Goal: Task Accomplishment & Management: Use online tool/utility

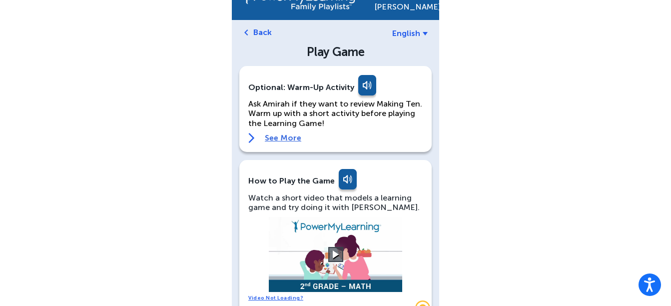
scroll to position [20, 0]
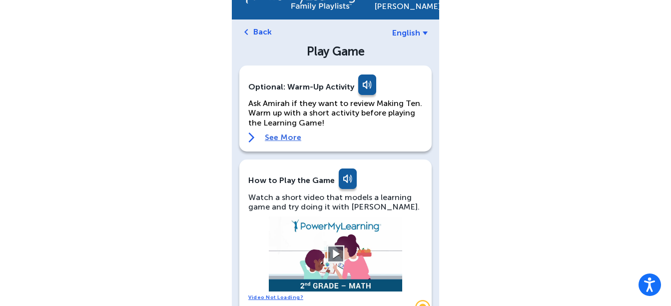
click at [338, 250] on button at bounding box center [335, 253] width 17 height 17
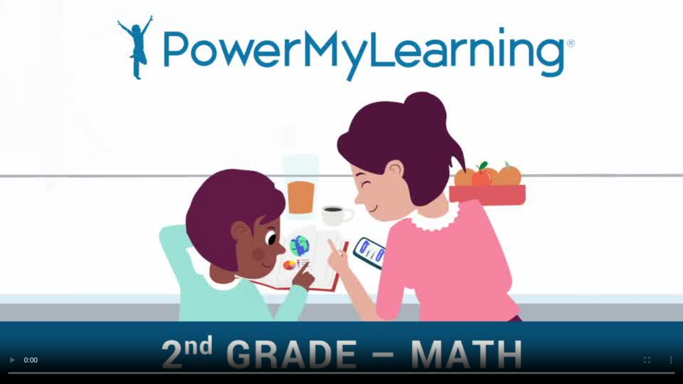
click at [366, 250] on video at bounding box center [341, 192] width 683 height 384
click at [433, 233] on video at bounding box center [341, 192] width 683 height 384
click at [320, 305] on video at bounding box center [341, 192] width 683 height 384
click at [321, 305] on video at bounding box center [341, 192] width 683 height 384
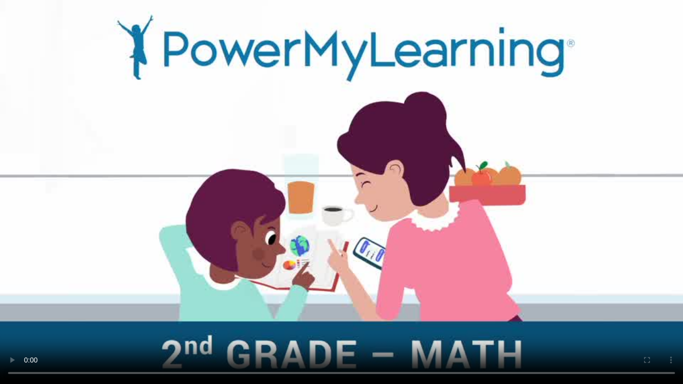
click at [321, 305] on video at bounding box center [341, 192] width 683 height 384
click at [354, 289] on video at bounding box center [341, 192] width 683 height 384
click at [544, 305] on video at bounding box center [341, 192] width 683 height 384
click at [443, 211] on video at bounding box center [341, 192] width 683 height 384
click at [113, 305] on video at bounding box center [341, 192] width 683 height 384
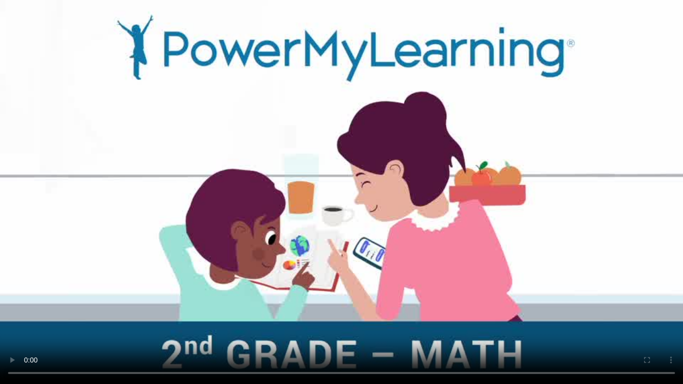
drag, startPoint x: 329, startPoint y: 298, endPoint x: 249, endPoint y: 164, distance: 155.5
click at [249, 164] on video at bounding box center [341, 192] width 683 height 384
click at [269, 305] on video at bounding box center [341, 192] width 683 height 384
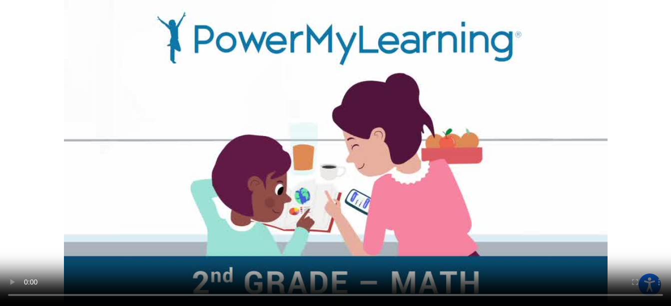
scroll to position [0, 0]
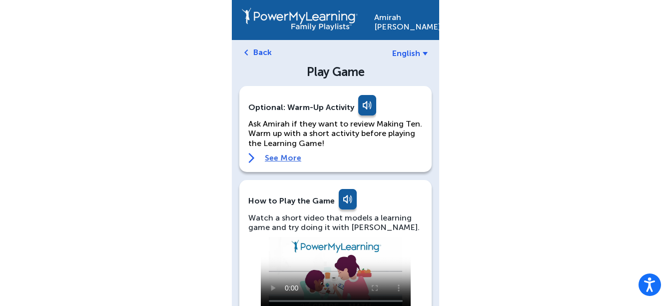
click at [296, 168] on div "Optional: Warm-Up Activity Ask Amirah if they want to review Making Ten. Warm u…" at bounding box center [335, 129] width 192 height 86
click at [273, 157] on link "See More" at bounding box center [335, 158] width 174 height 10
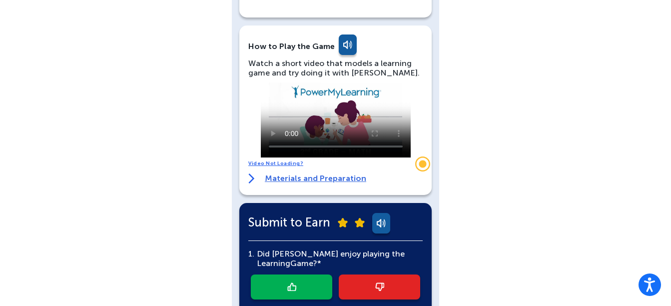
scroll to position [495, 0]
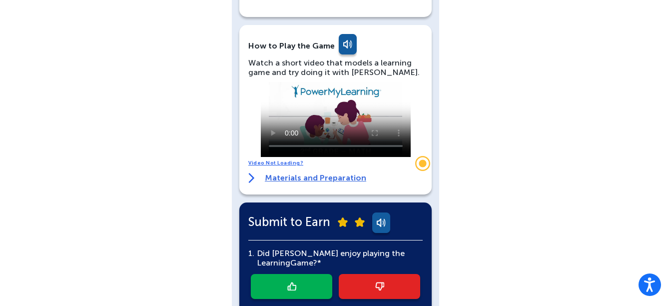
click at [302, 173] on link "Materials and Preparation" at bounding box center [307, 178] width 118 height 10
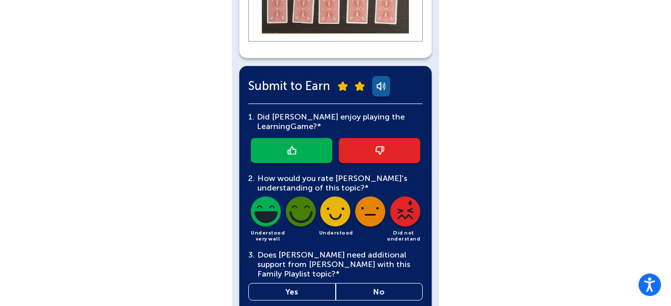
scroll to position [1078, 0]
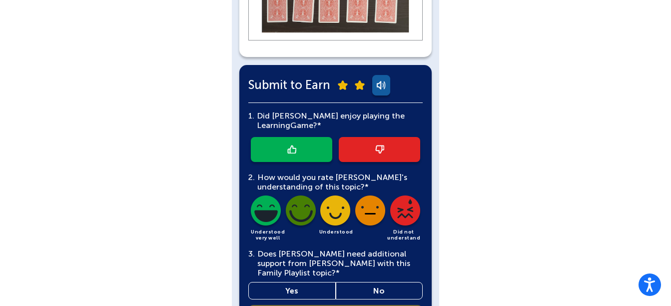
click at [288, 137] on link at bounding box center [291, 149] width 81 height 25
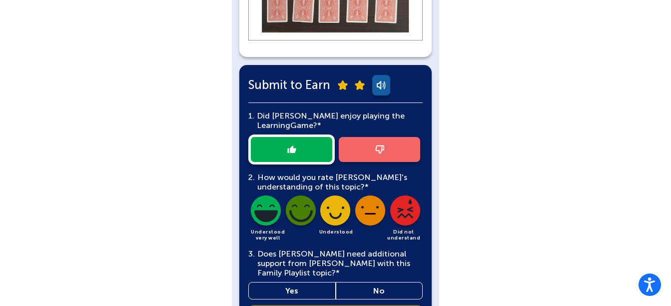
scroll to position [1129, 0]
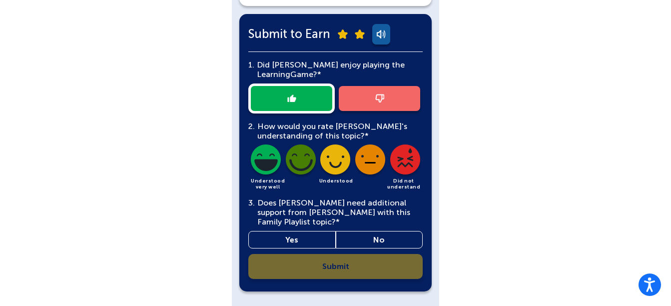
click at [335, 144] on img at bounding box center [335, 161] width 34 height 34
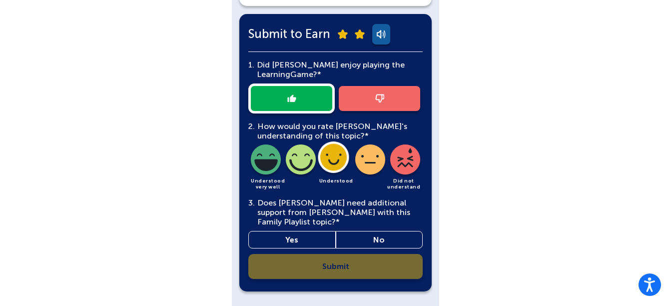
click at [296, 231] on link "Yes" at bounding box center [291, 239] width 87 height 17
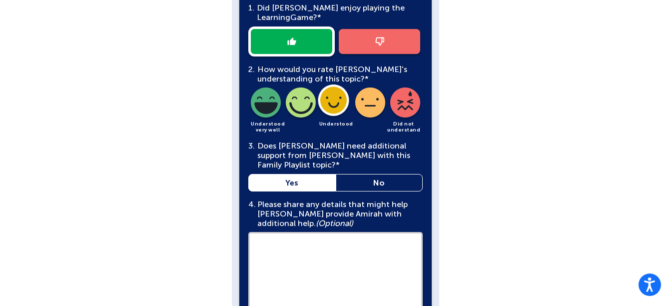
scroll to position [1181, 0]
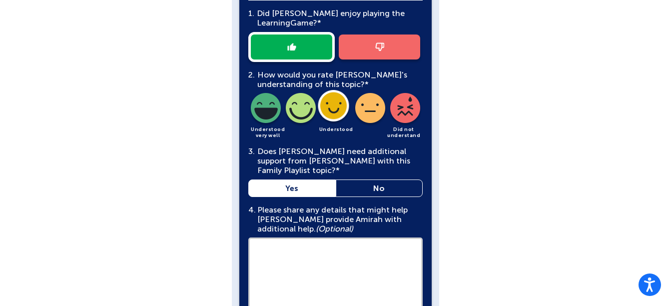
click at [377, 179] on link "No" at bounding box center [379, 187] width 87 height 17
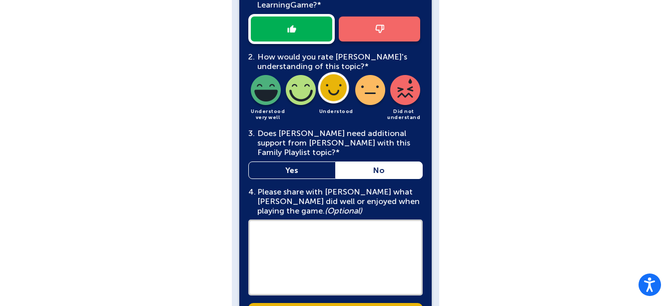
scroll to position [1190, 0]
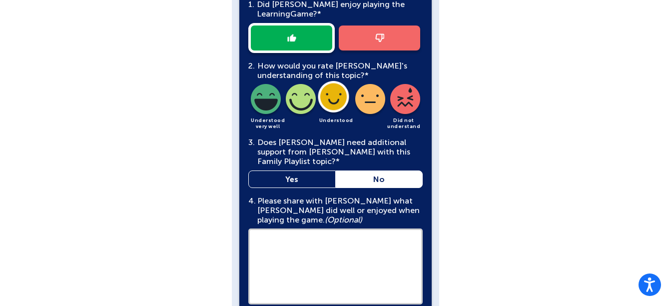
click at [371, 230] on textarea at bounding box center [335, 266] width 174 height 76
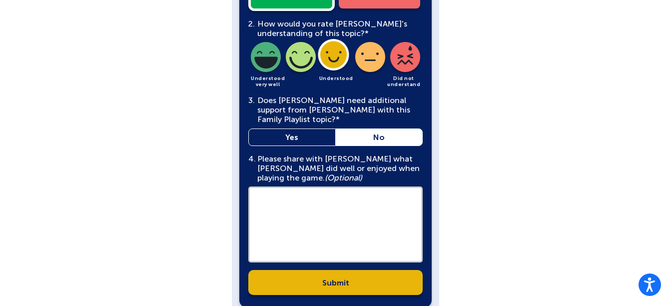
scroll to position [1233, 0]
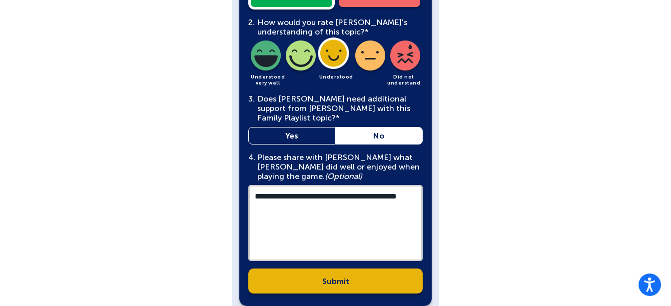
type textarea "**********"
click at [334, 268] on link "Submit" at bounding box center [335, 280] width 174 height 25
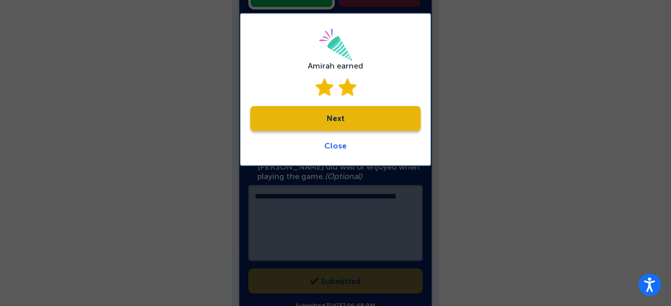
click at [358, 109] on link "Next" at bounding box center [335, 118] width 170 height 25
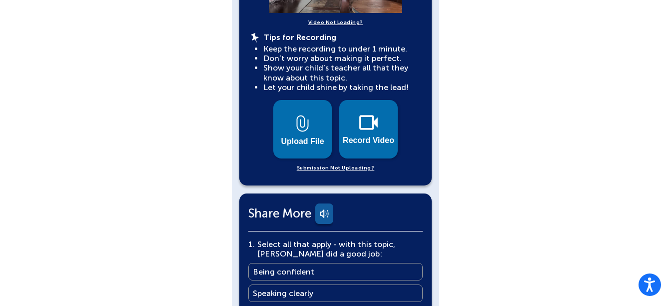
scroll to position [450, 0]
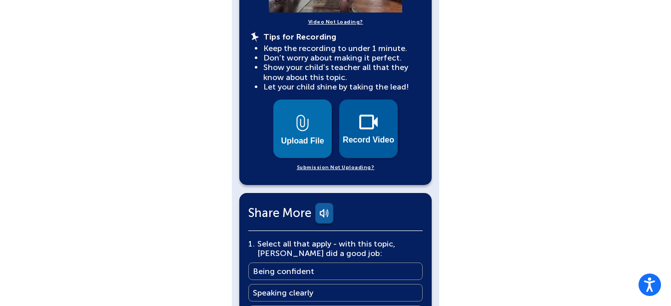
click at [373, 114] on img at bounding box center [368, 121] width 18 height 15
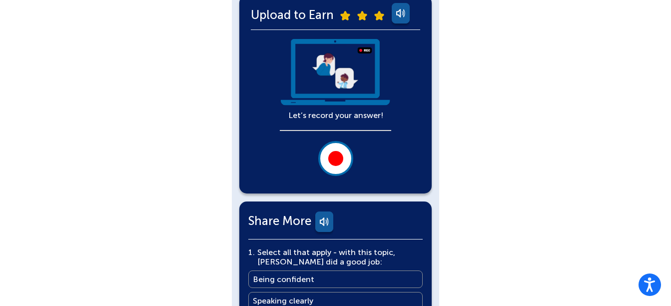
scroll to position [231, 0]
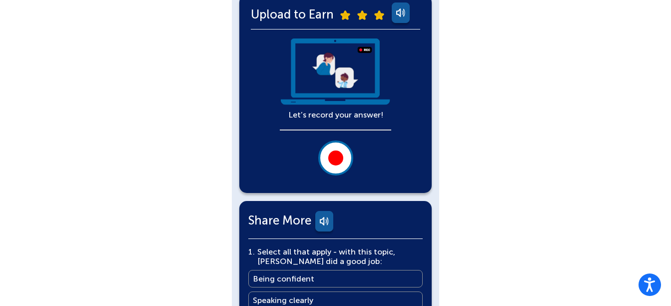
click at [336, 164] on div at bounding box center [335, 157] width 15 height 15
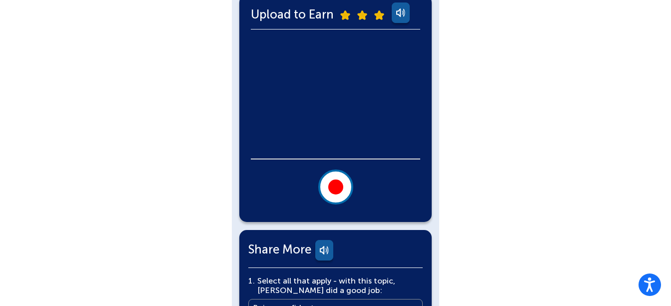
click at [335, 182] on div at bounding box center [335, 186] width 15 height 15
click at [343, 116] on video at bounding box center [335, 98] width 169 height 120
drag, startPoint x: 343, startPoint y: 116, endPoint x: 505, endPoint y: 38, distance: 179.2
click at [505, 38] on div "[PERSON_NAME] English Back Explain What You Learned More You Know: Why Videos? …" at bounding box center [335, 192] width 671 height 847
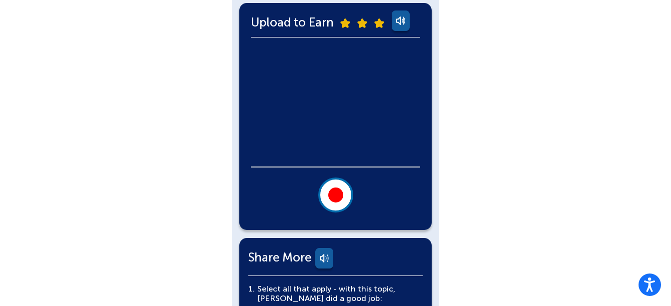
scroll to position [222, 0]
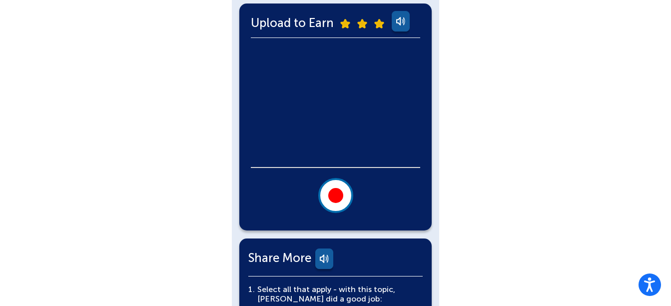
click at [342, 192] on div at bounding box center [335, 195] width 15 height 15
drag, startPoint x: 333, startPoint y: 109, endPoint x: 338, endPoint y: 114, distance: 6.7
click at [338, 114] on video at bounding box center [335, 107] width 169 height 120
drag, startPoint x: 338, startPoint y: 114, endPoint x: 335, endPoint y: 107, distance: 7.6
click at [335, 107] on video at bounding box center [335, 107] width 169 height 120
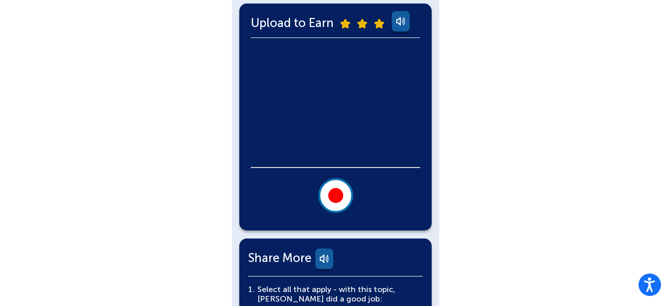
drag, startPoint x: 335, startPoint y: 107, endPoint x: 341, endPoint y: 117, distance: 12.1
click at [341, 117] on video at bounding box center [335, 107] width 169 height 120
drag, startPoint x: 341, startPoint y: 117, endPoint x: 346, endPoint y: 132, distance: 15.8
click at [346, 132] on video at bounding box center [335, 107] width 169 height 120
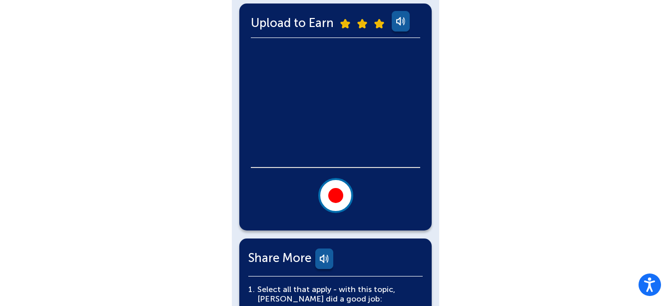
click at [346, 132] on video at bounding box center [335, 107] width 169 height 120
drag, startPoint x: 346, startPoint y: 132, endPoint x: 351, endPoint y: 139, distance: 7.9
click at [351, 139] on video at bounding box center [335, 107] width 169 height 120
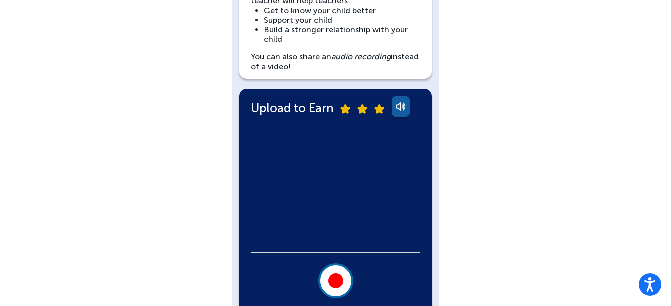
scroll to position [141, 0]
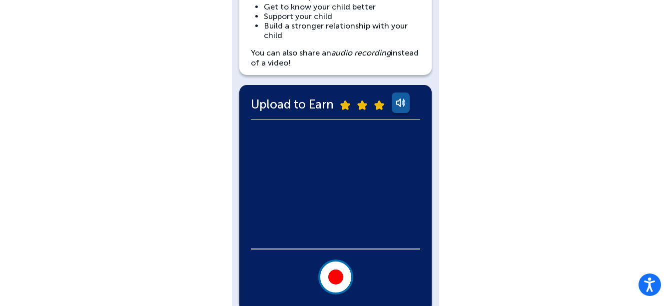
click at [339, 215] on video at bounding box center [335, 188] width 169 height 120
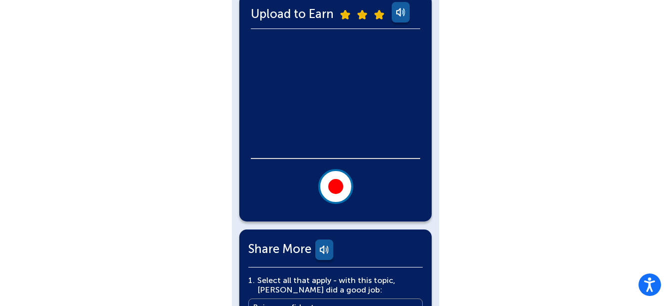
scroll to position [231, 0]
click at [335, 182] on div at bounding box center [335, 186] width 15 height 15
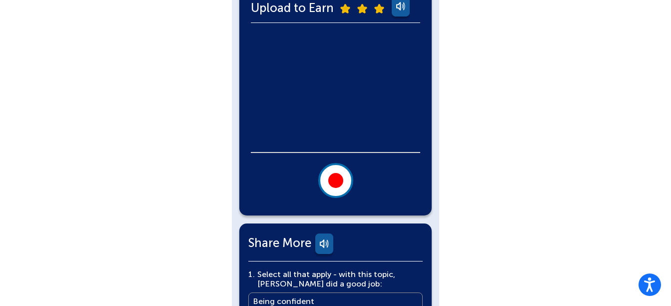
scroll to position [0, 0]
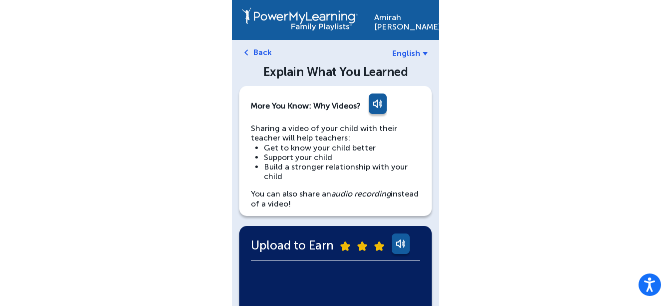
click at [400, 240] on link at bounding box center [400, 245] width 20 height 24
click at [377, 108] on link at bounding box center [377, 105] width 20 height 24
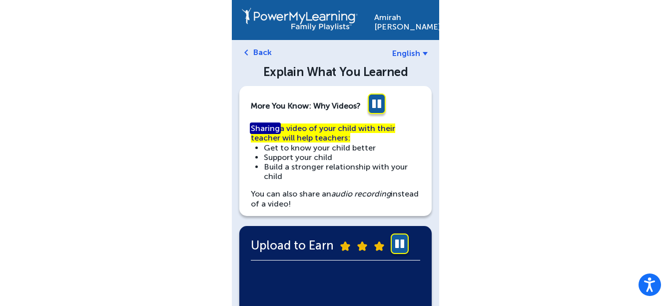
click at [379, 103] on link at bounding box center [377, 105] width 20 height 24
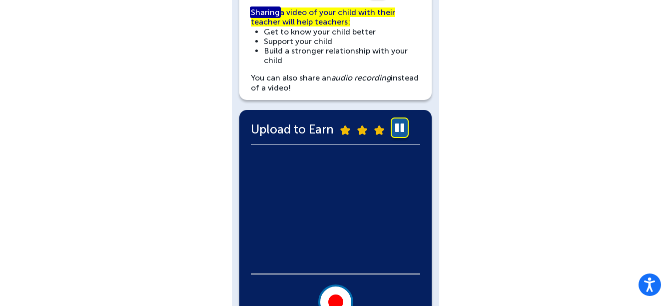
scroll to position [134, 0]
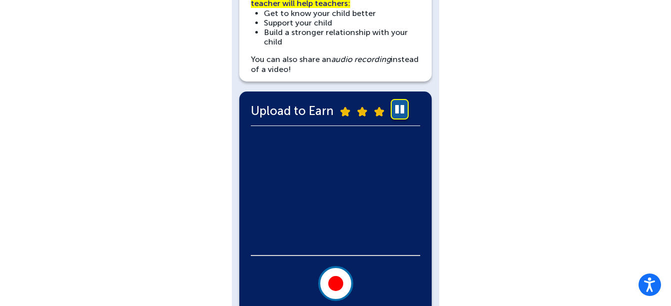
click at [340, 197] on video at bounding box center [335, 195] width 169 height 120
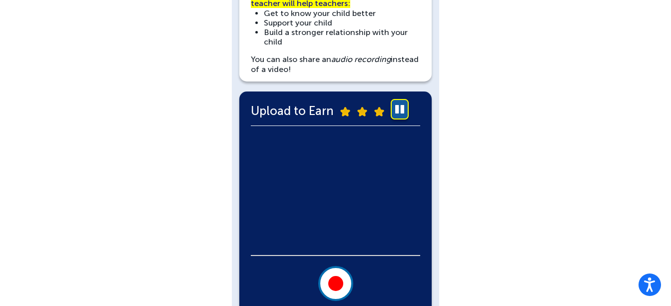
click at [339, 197] on video at bounding box center [335, 195] width 169 height 120
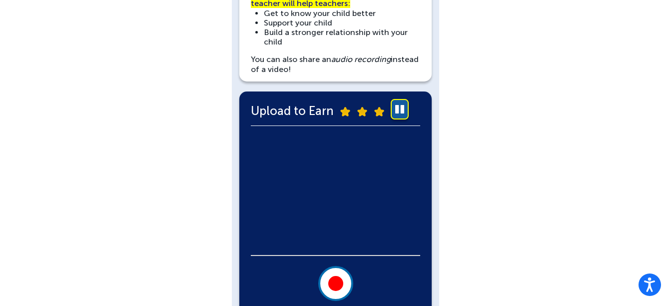
click at [339, 197] on video at bounding box center [335, 195] width 169 height 120
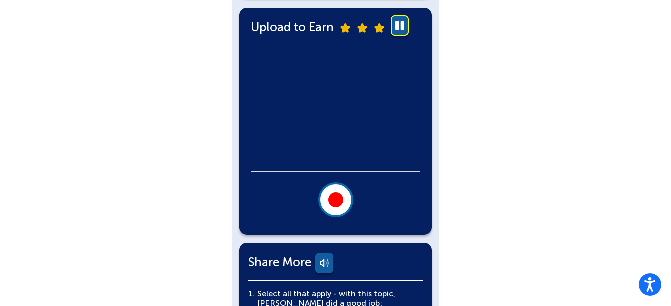
scroll to position [217, 0]
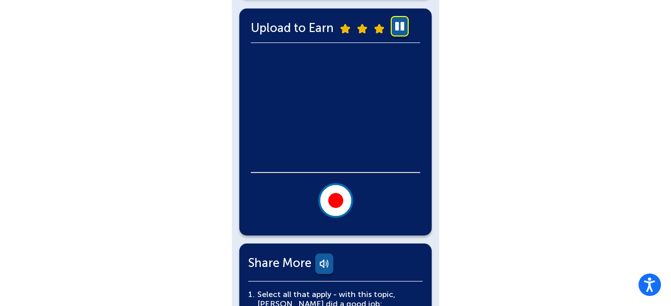
drag, startPoint x: 353, startPoint y: 111, endPoint x: 354, endPoint y: 117, distance: 5.7
click at [354, 117] on video at bounding box center [335, 112] width 169 height 120
click at [337, 194] on div at bounding box center [335, 200] width 15 height 15
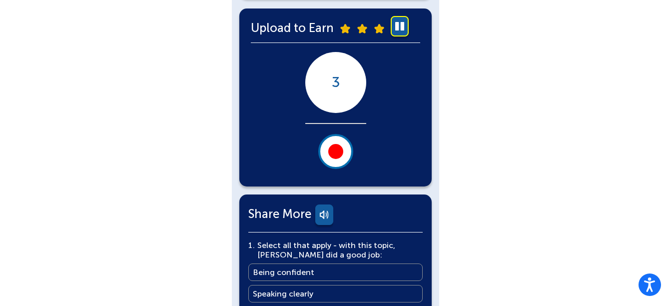
click at [340, 154] on div at bounding box center [335, 151] width 15 height 15
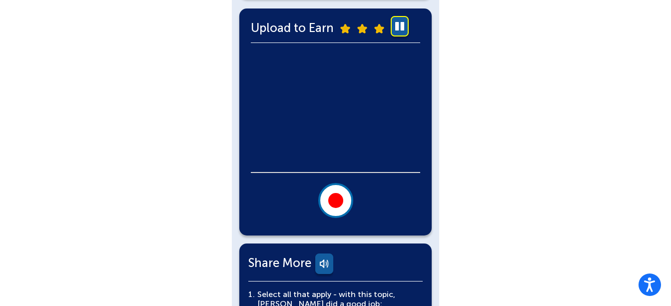
click at [340, 154] on div at bounding box center [335, 135] width 169 height 166
click at [334, 200] on div at bounding box center [335, 200] width 15 height 15
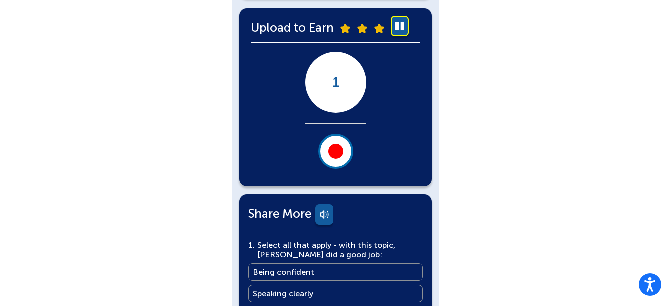
click at [334, 200] on div "Share More" at bounding box center [335, 215] width 174 height 33
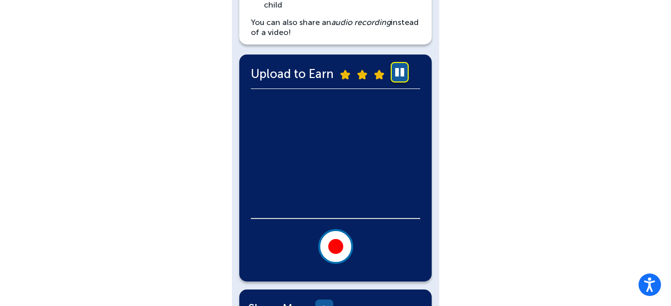
scroll to position [173, 0]
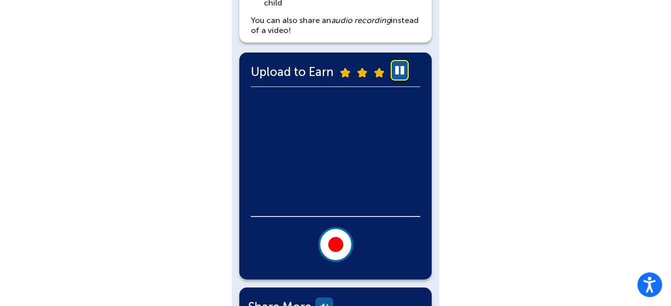
click at [651, 289] on icon "Open accessiBe: accessibility options, statement and help" at bounding box center [650, 286] width 12 height 13
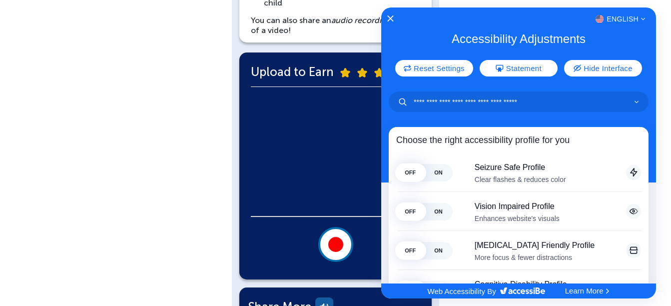
click at [157, 182] on div at bounding box center [335, 153] width 671 height 306
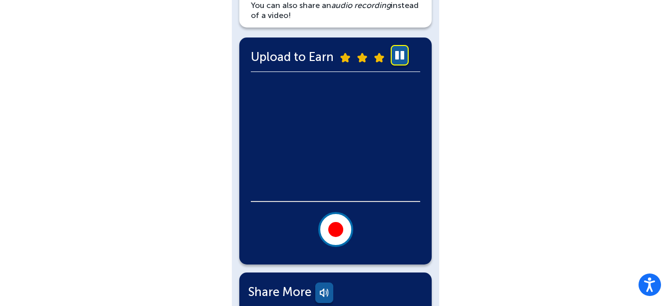
scroll to position [189, 0]
click at [333, 230] on div at bounding box center [335, 228] width 15 height 15
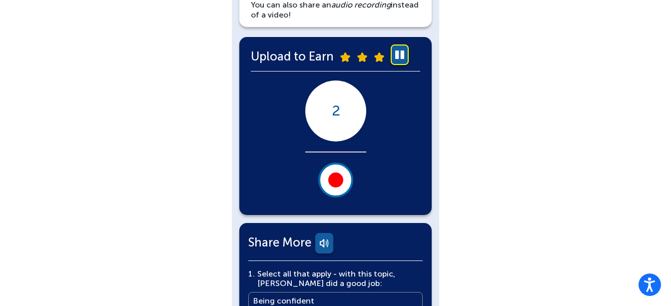
click at [341, 179] on div at bounding box center [335, 179] width 15 height 15
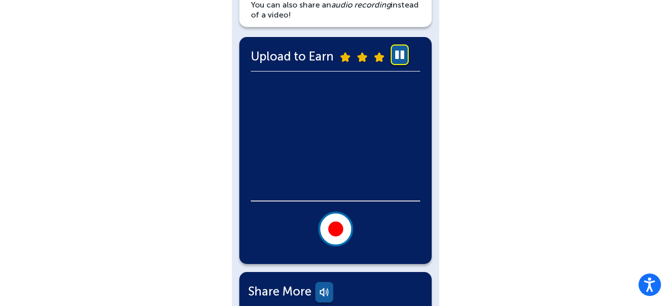
click at [341, 179] on video at bounding box center [335, 140] width 169 height 120
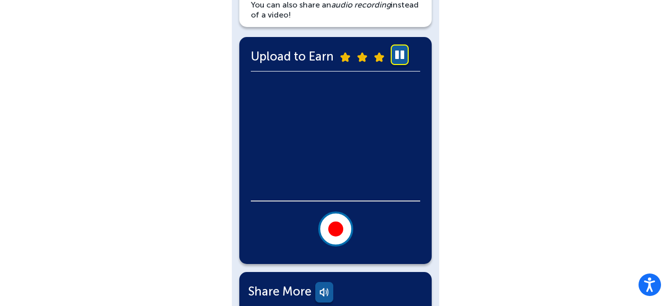
click at [341, 179] on video at bounding box center [335, 140] width 169 height 120
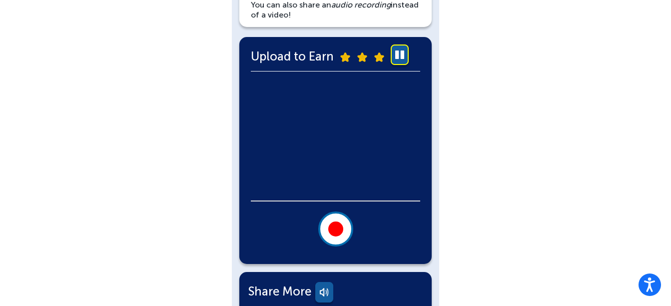
click at [343, 176] on video at bounding box center [335, 140] width 169 height 120
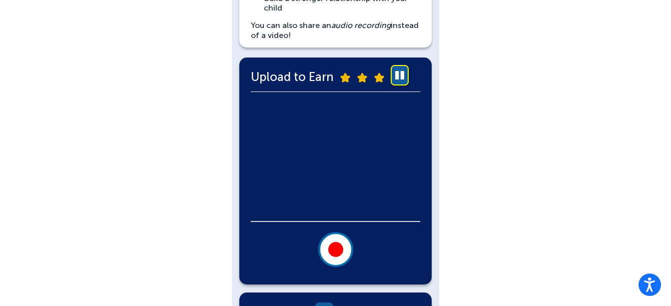
scroll to position [151, 0]
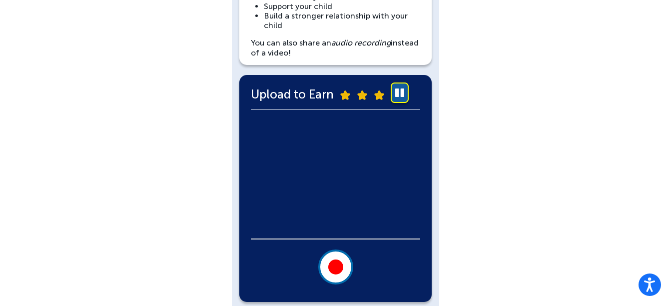
drag, startPoint x: 343, startPoint y: 176, endPoint x: 442, endPoint y: 331, distance: 183.5
click at [442, 305] on html "Accessibility Screen-Reader Guide, Feedback, and Issue Reporting | New window […" at bounding box center [335, 272] width 671 height 847
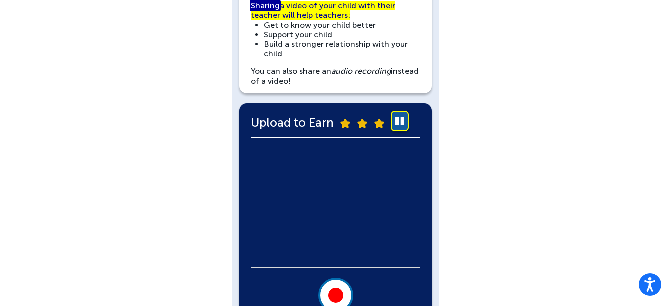
scroll to position [126, 0]
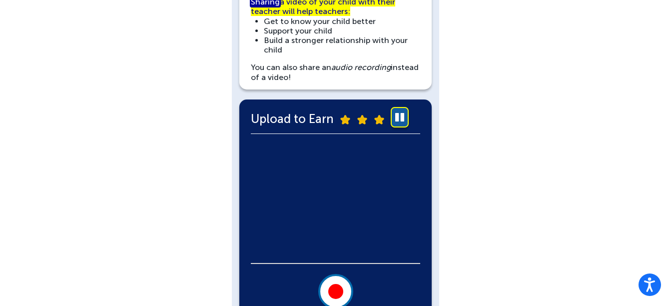
click at [334, 283] on button at bounding box center [335, 291] width 35 height 35
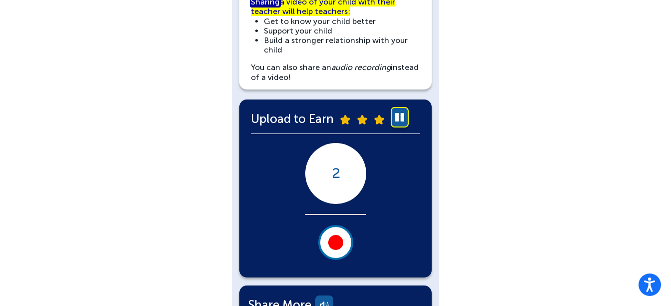
click at [334, 244] on div at bounding box center [335, 242] width 15 height 15
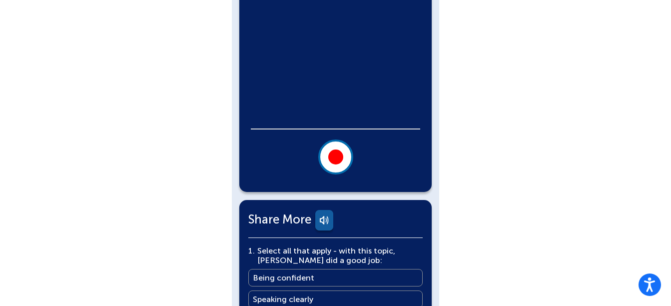
scroll to position [258, 0]
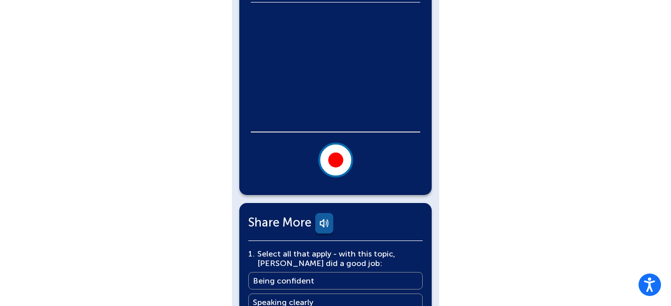
click at [339, 159] on div at bounding box center [335, 159] width 15 height 15
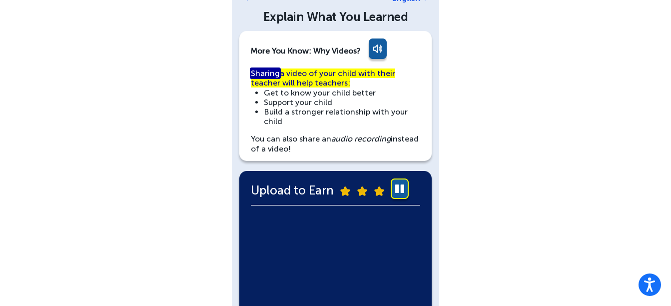
scroll to position [54, 0]
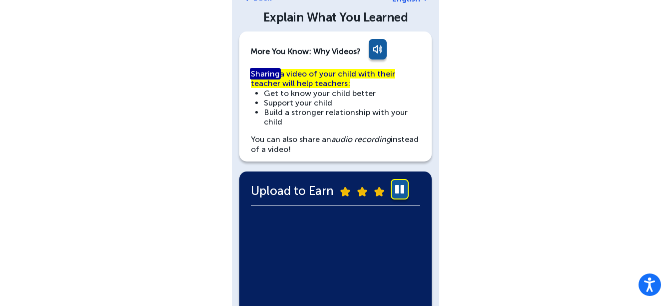
click at [267, 142] on div "You can also share an audio recording instead of a video!" at bounding box center [335, 143] width 169 height 19
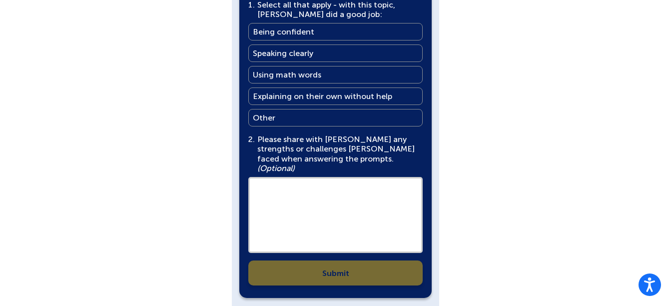
scroll to position [532, 0]
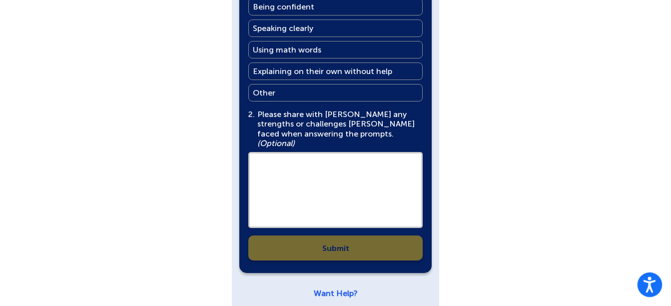
click at [644, 287] on icon "Open accessiBe: accessibility options, statement and help" at bounding box center [650, 284] width 12 height 16
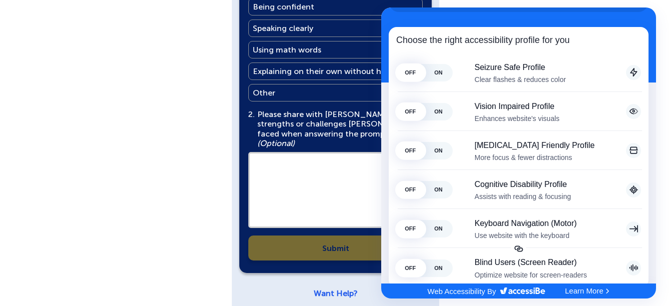
scroll to position [62, 0]
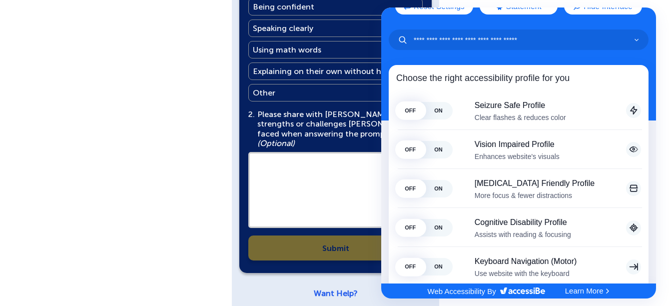
click at [187, 106] on div at bounding box center [335, 153] width 671 height 306
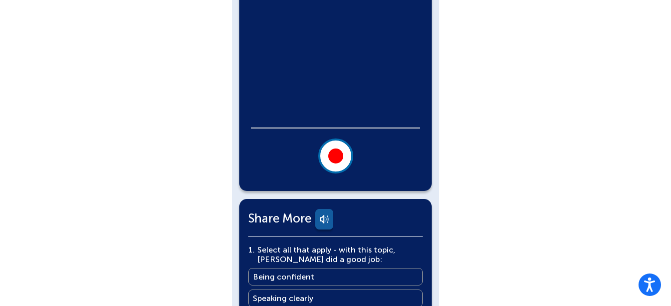
scroll to position [263, 0]
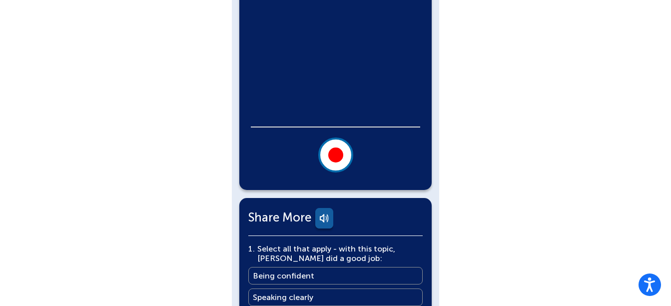
click at [341, 156] on div at bounding box center [335, 154] width 15 height 15
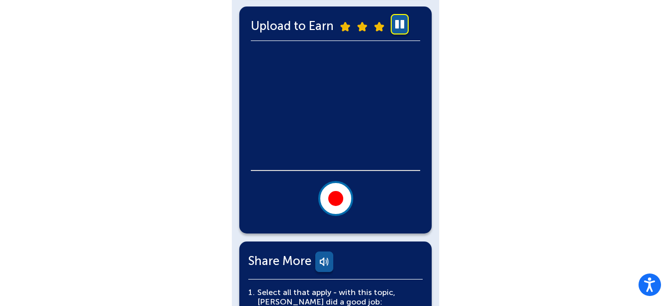
scroll to position [219, 0]
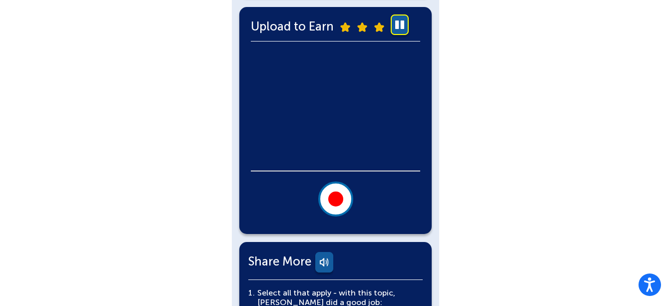
click at [328, 203] on button at bounding box center [335, 198] width 35 height 35
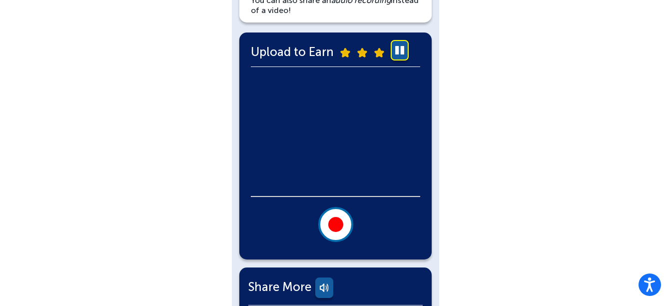
scroll to position [193, 0]
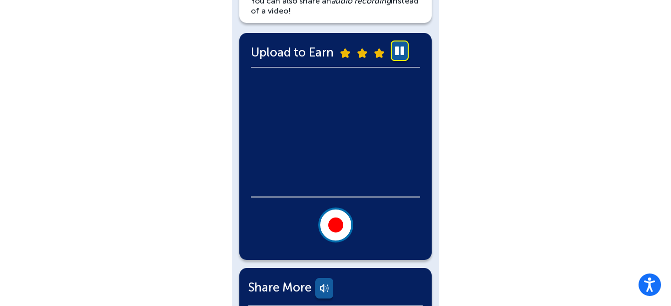
click at [336, 224] on div at bounding box center [335, 224] width 15 height 15
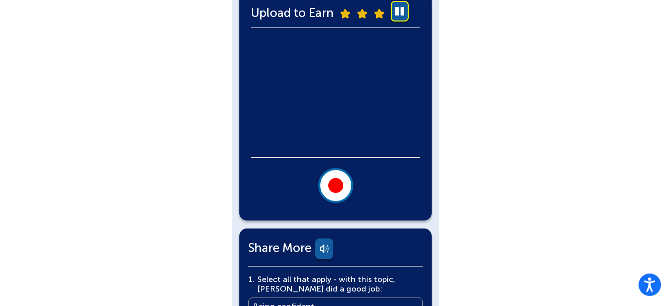
scroll to position [261, 0]
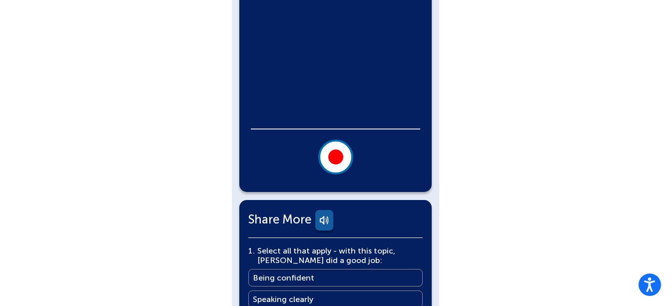
click at [335, 152] on div at bounding box center [335, 156] width 15 height 15
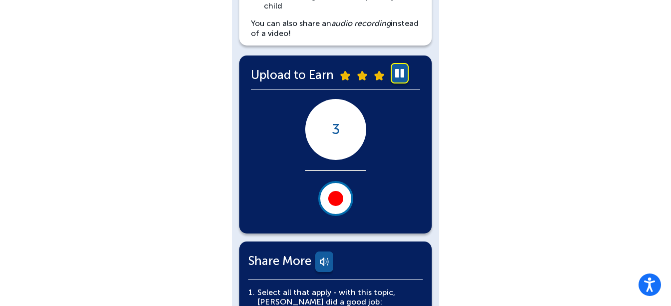
scroll to position [161, 0]
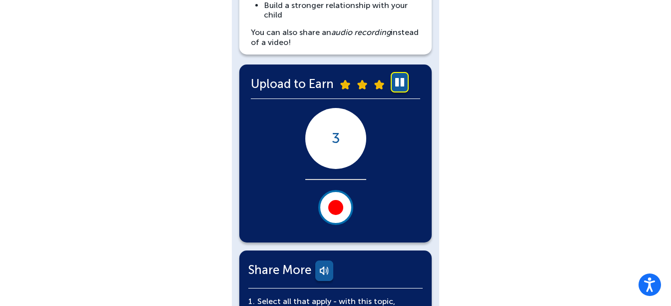
click at [335, 152] on div "3" at bounding box center [335, 138] width 61 height 61
click at [335, 152] on div "2" at bounding box center [335, 138] width 61 height 61
drag, startPoint x: 335, startPoint y: 152, endPoint x: 423, endPoint y: 204, distance: 102.0
click at [423, 204] on div "Upload to Earn 1 It's not working!" at bounding box center [335, 153] width 192 height 178
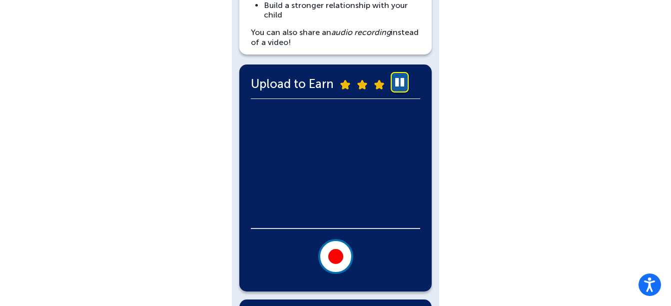
click at [401, 85] on link at bounding box center [400, 84] width 20 height 24
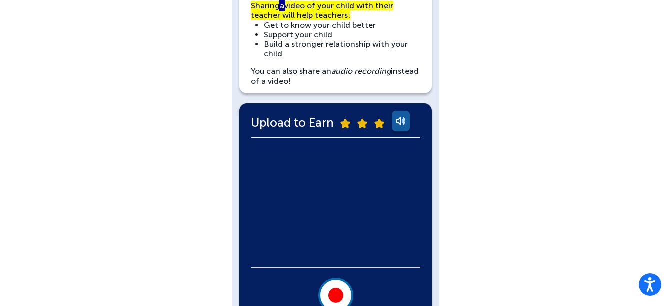
click at [401, 85] on div "You can also share an audio recording instead of a video!" at bounding box center [335, 75] width 169 height 19
click at [399, 129] on link at bounding box center [400, 123] width 20 height 24
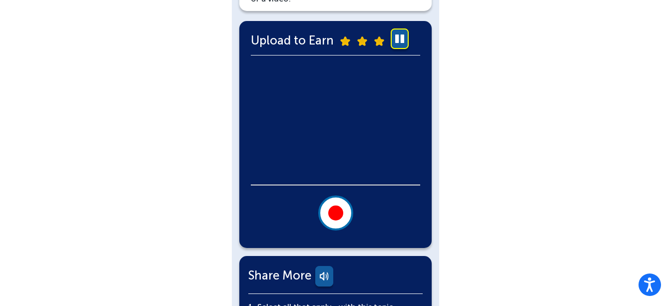
scroll to position [204, 0]
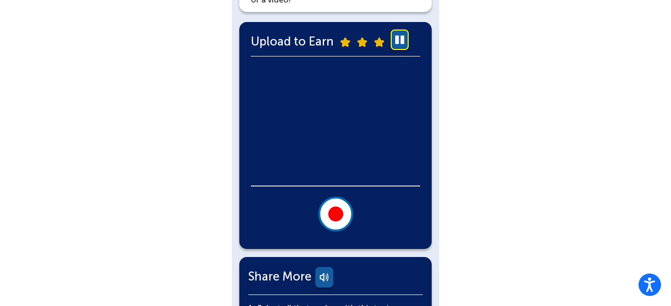
click at [336, 220] on div at bounding box center [335, 213] width 15 height 15
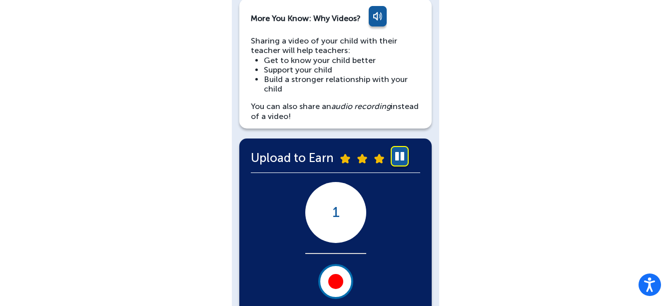
scroll to position [87, 0]
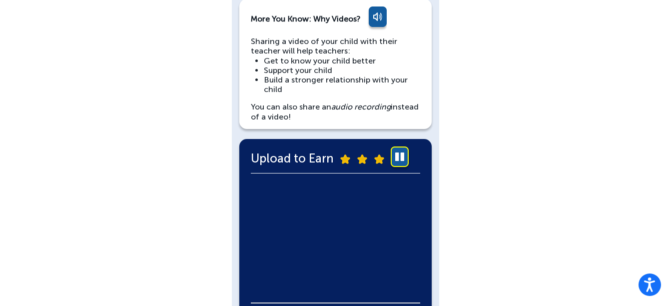
click at [403, 158] on link at bounding box center [400, 158] width 20 height 24
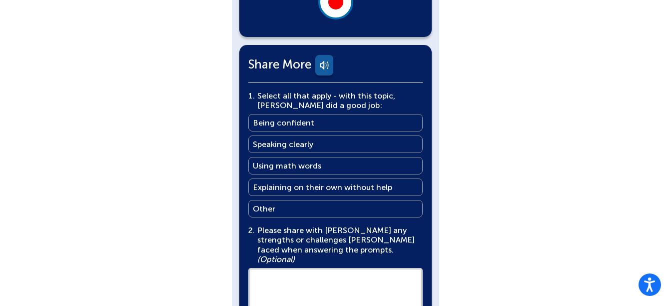
scroll to position [532, 0]
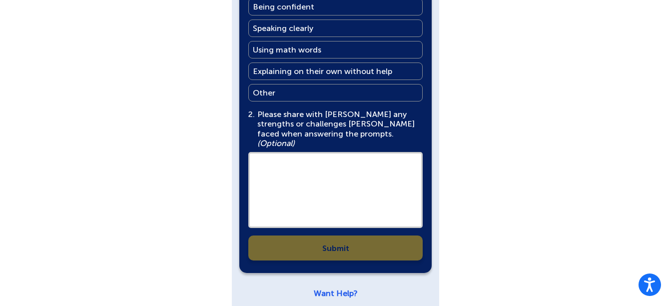
click at [335, 288] on link "Want Help?" at bounding box center [336, 292] width 44 height 9
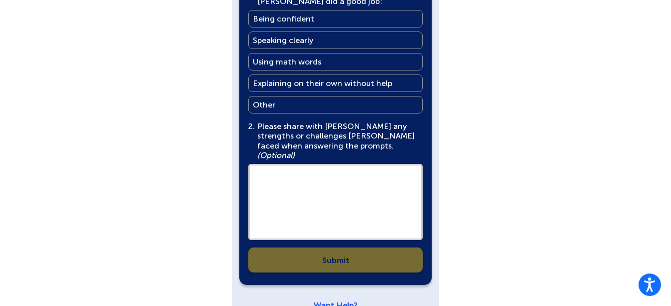
scroll to position [0, 0]
